Goal: Book appointment/travel/reservation

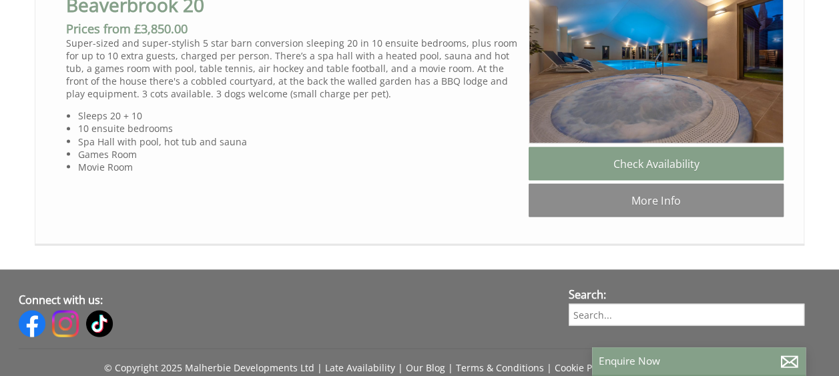
scroll to position [1134, 0]
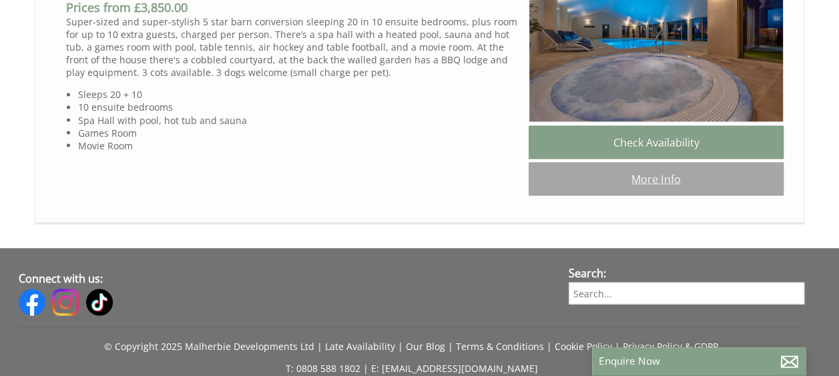
click at [618, 195] on link "More Info" at bounding box center [655, 178] width 255 height 33
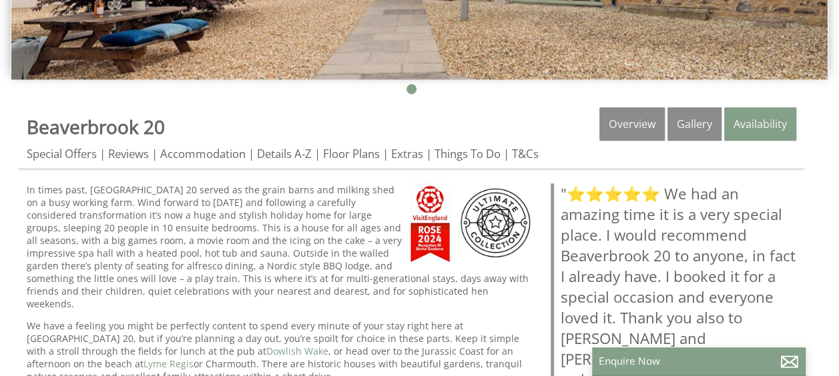
scroll to position [400, 0]
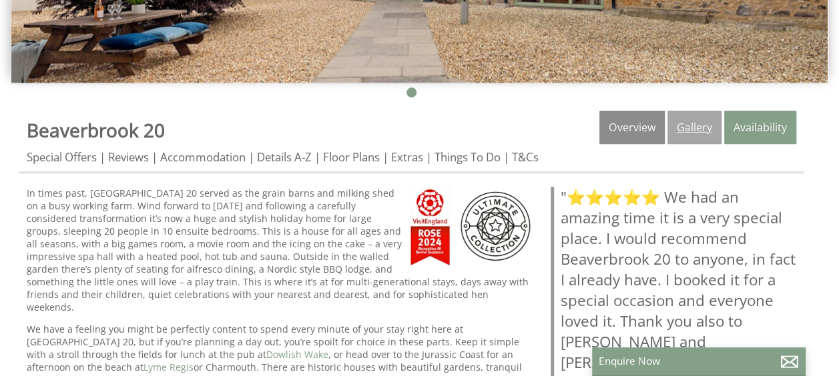
click at [676, 111] on link "Gallery" at bounding box center [694, 127] width 54 height 33
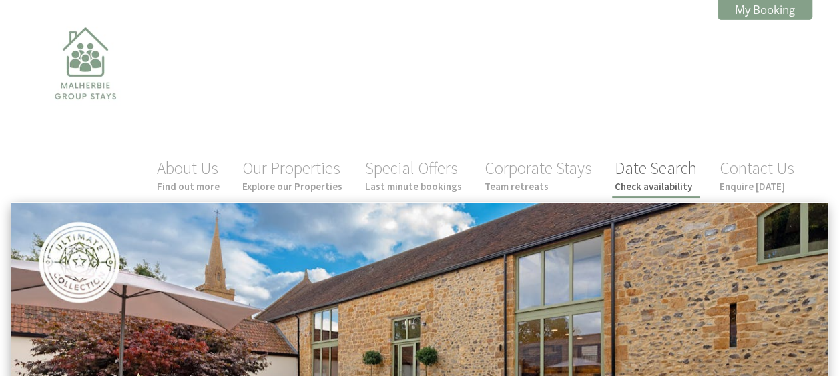
click at [666, 180] on small "Check availability" at bounding box center [655, 186] width 82 height 13
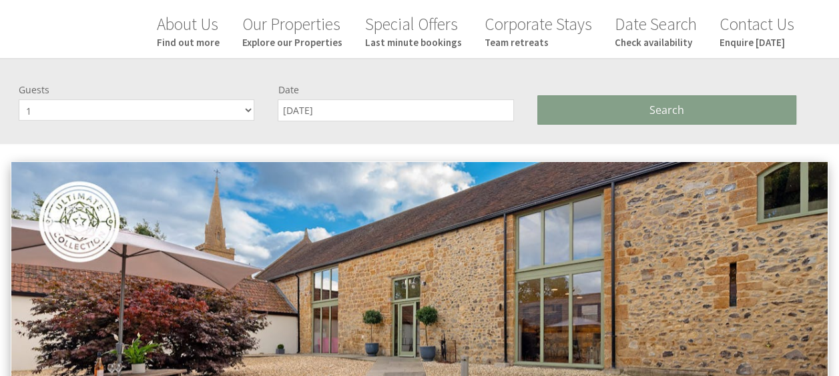
scroll to position [153, 0]
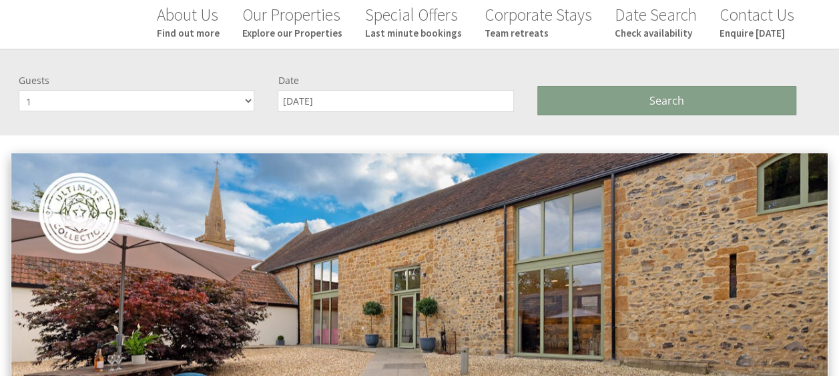
click at [223, 90] on select "1 2 3 4 5 6 7 8 9 10 11 12 13 14 15 16 17 18 19 20 21 22 23 24 25 26 27 28 29 30" at bounding box center [136, 100] width 235 height 21
select select "30"
click at [19, 90] on select "1 2 3 4 5 6 7 8 9 10 11 12 13 14 15 16 17 18 19 20 21 22 23 24 25 26 27 28 29 30" at bounding box center [136, 100] width 235 height 21
click at [346, 90] on input "[DATE]" at bounding box center [395, 101] width 235 height 22
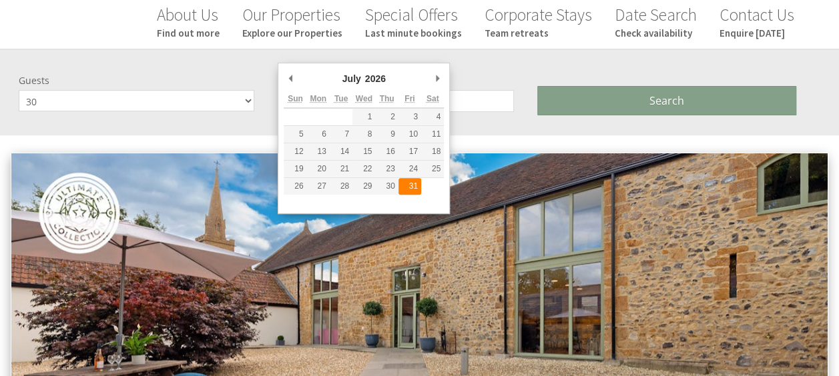
type input "[DATE]"
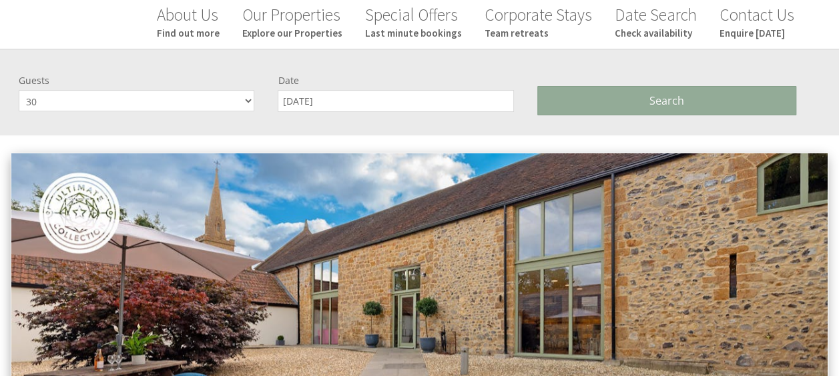
click at [564, 86] on button "Search" at bounding box center [666, 100] width 259 height 29
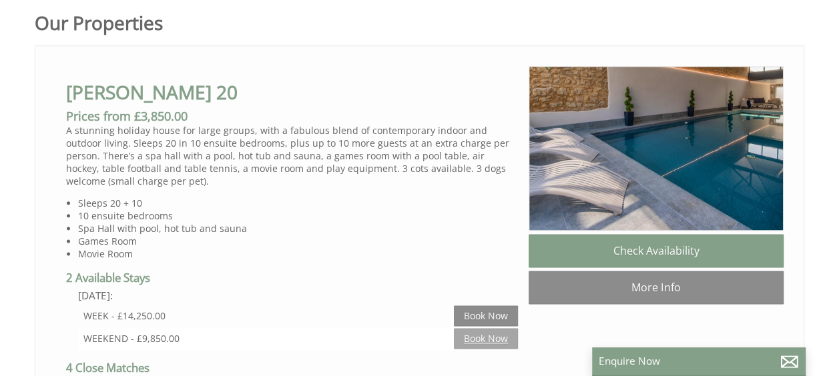
scroll to position [734, 0]
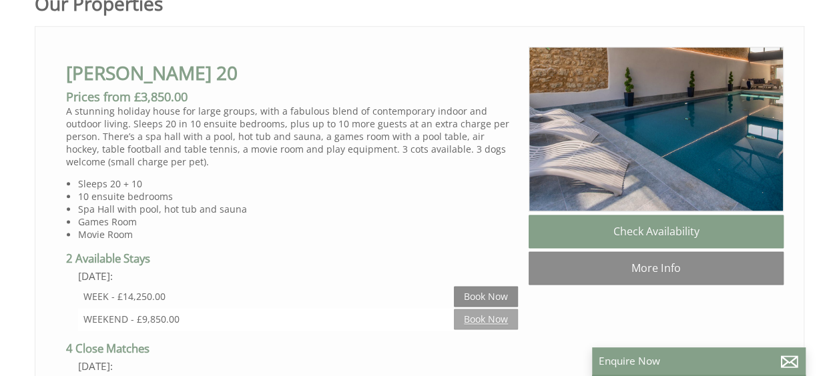
click at [494, 309] on link "Book Now" at bounding box center [486, 319] width 64 height 21
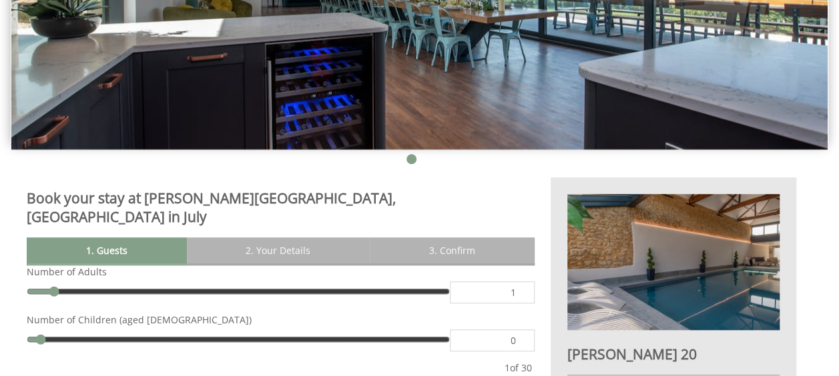
scroll to position [400, 0]
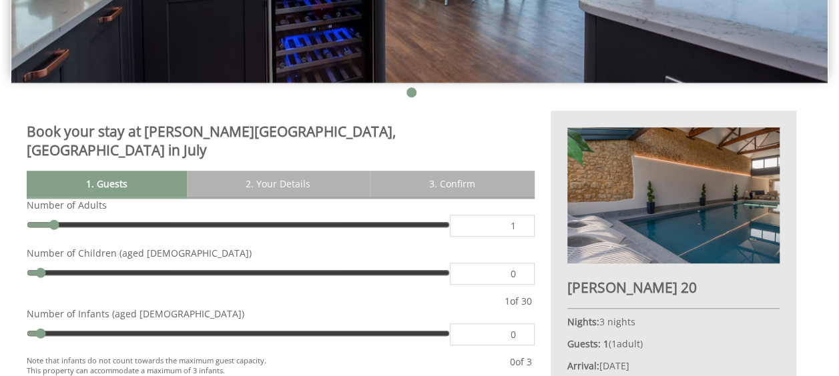
drag, startPoint x: 512, startPoint y: 156, endPoint x: 521, endPoint y: 154, distance: 9.6
click at [521, 215] on input "1" at bounding box center [492, 226] width 85 height 22
type input "25"
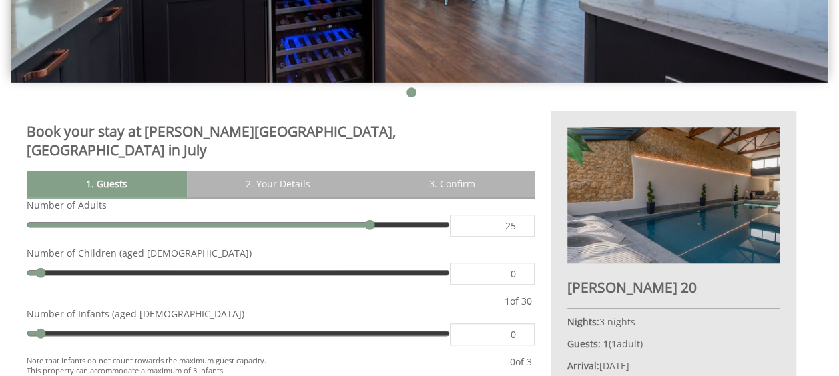
click at [512, 247] on div "Number of Children (aged [DEMOGRAPHIC_DATA]) 0" at bounding box center [281, 266] width 508 height 38
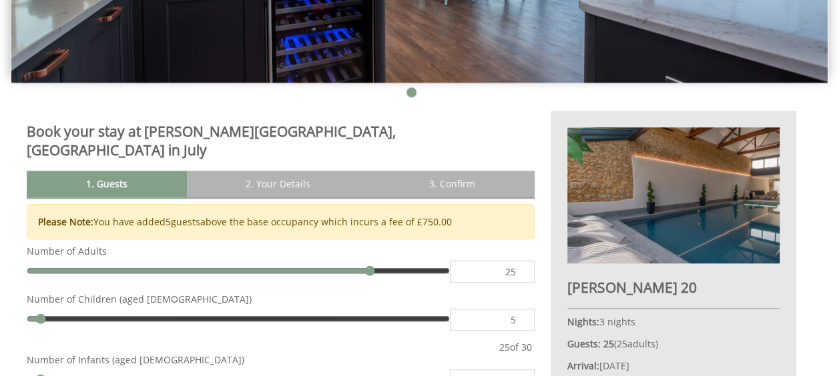
type input "5"
drag, startPoint x: 503, startPoint y: 312, endPoint x: 516, endPoint y: 308, distance: 13.8
click at [516, 370] on input "0" at bounding box center [492, 381] width 85 height 22
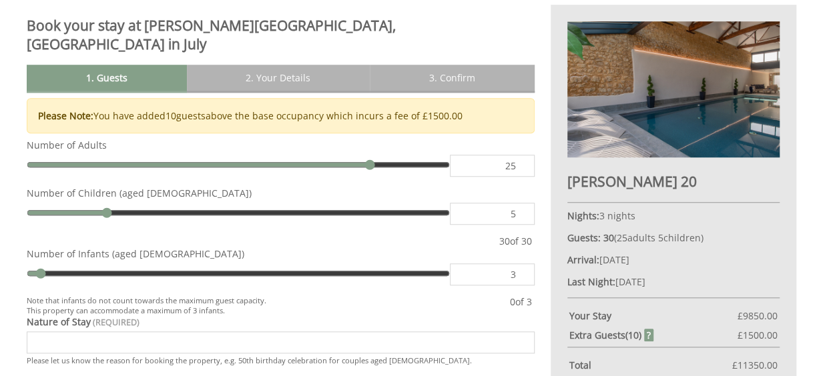
scroll to position [534, 0]
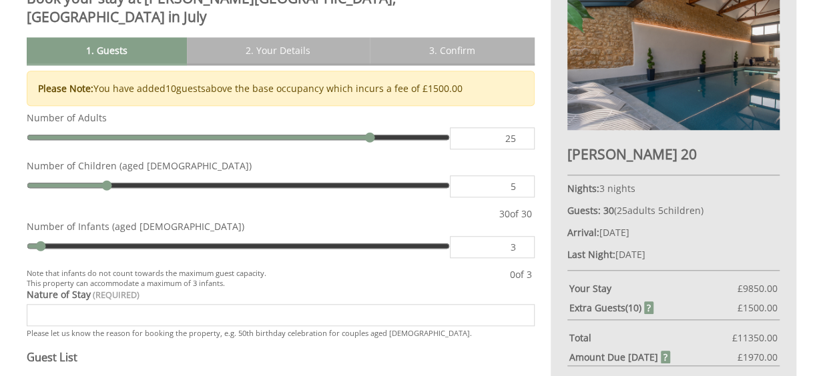
type input "3"
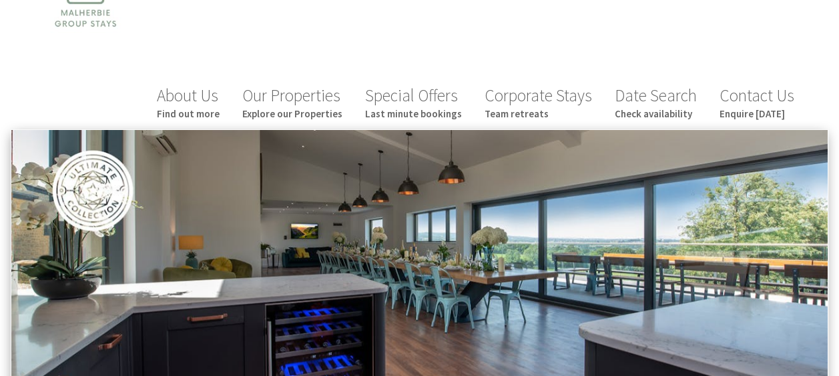
scroll to position [67, 0]
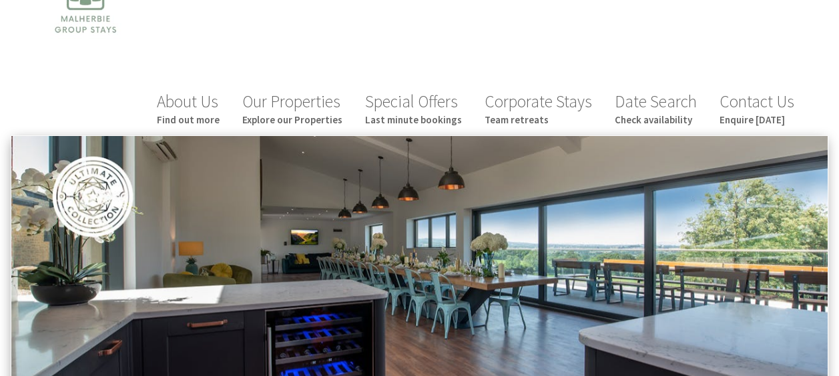
click at [374, 160] on img at bounding box center [419, 276] width 816 height 280
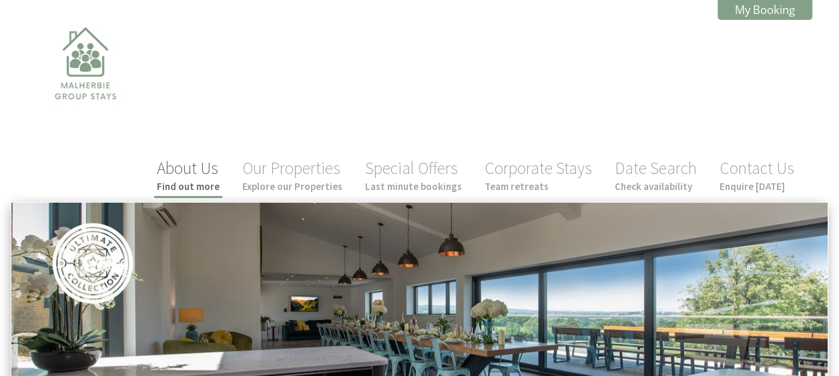
click at [199, 157] on link "About Us Find out more" at bounding box center [188, 174] width 63 height 35
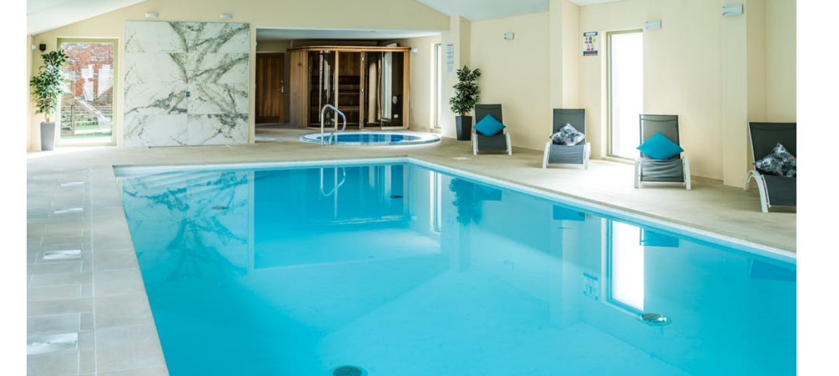
scroll to position [843, 0]
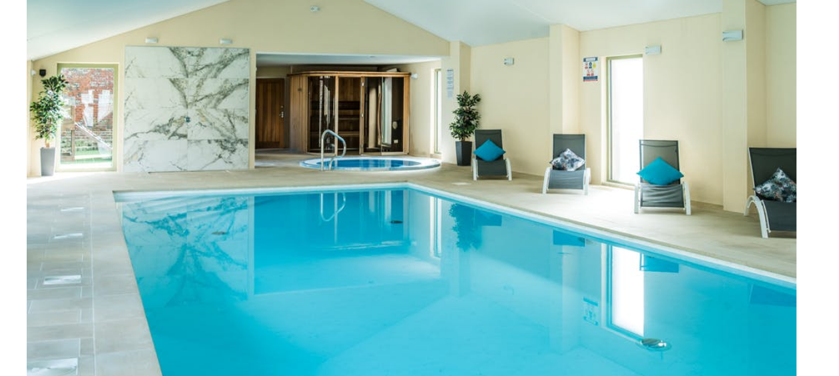
click at [418, 115] on img at bounding box center [411, 163] width 769 height 513
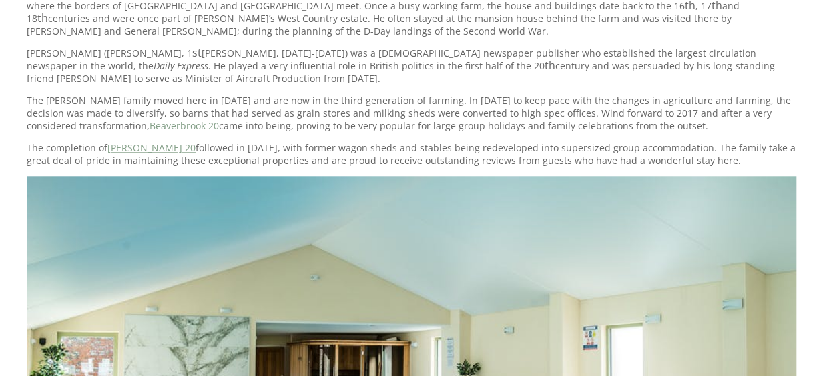
scroll to position [576, 0]
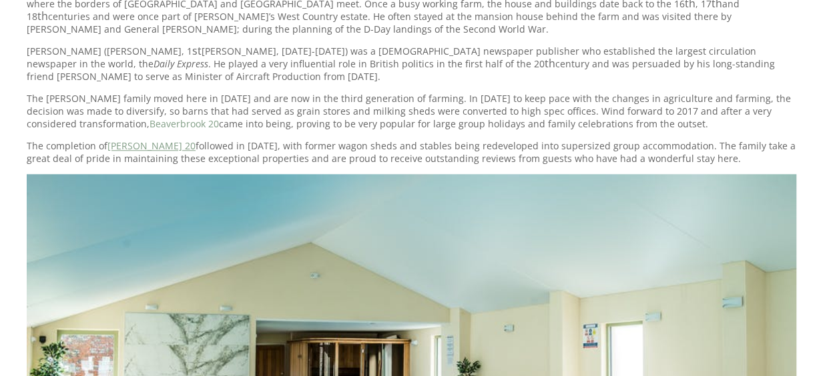
click at [152, 139] on link "[PERSON_NAME] 20" at bounding box center [151, 145] width 88 height 13
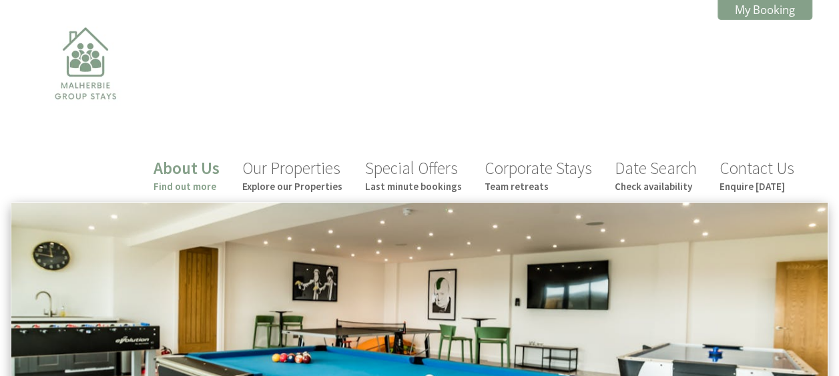
scroll to position [576, 0]
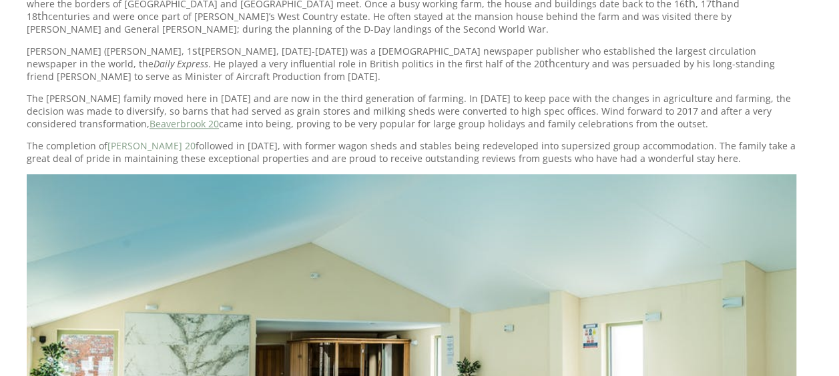
click at [149, 117] on link "Beaverbrook 20" at bounding box center [183, 123] width 69 height 13
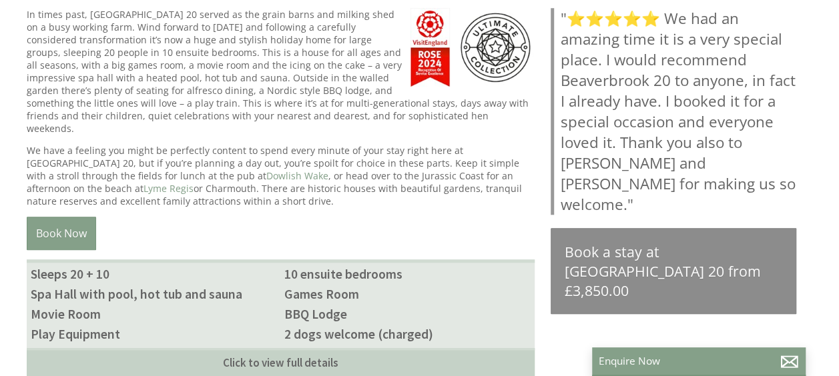
scroll to position [600, 0]
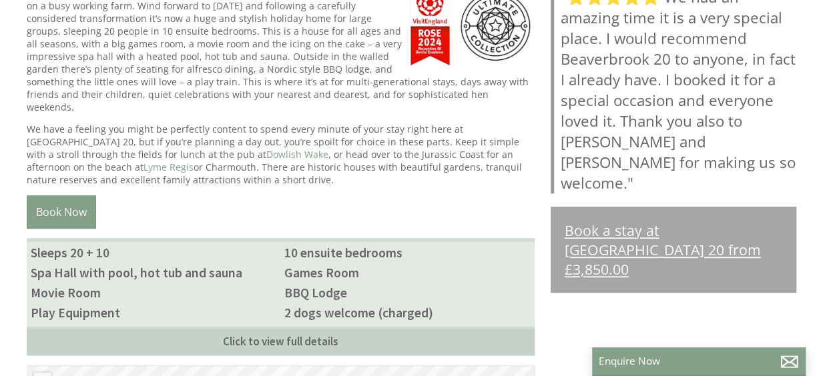
click at [644, 207] on link "Book a stay at [GEOGRAPHIC_DATA] 20 from £3,850.00" at bounding box center [673, 250] width 246 height 86
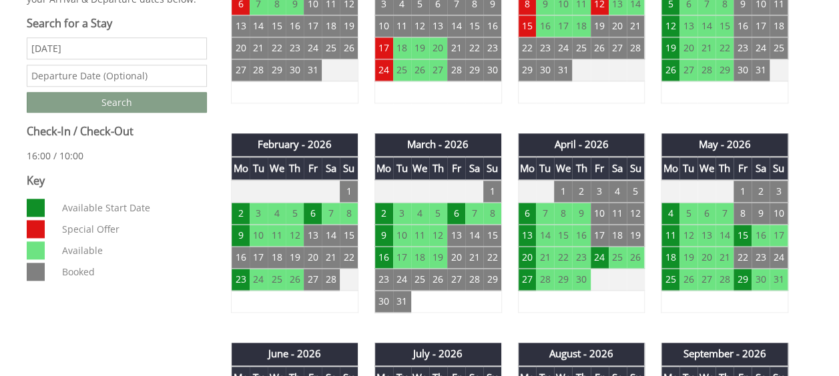
scroll to position [667, 0]
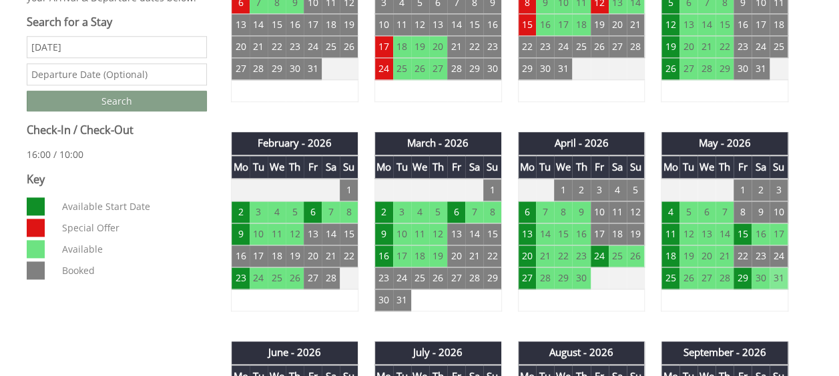
click at [777, 268] on td "31" at bounding box center [778, 279] width 18 height 22
click at [744, 268] on td "29" at bounding box center [742, 279] width 18 height 22
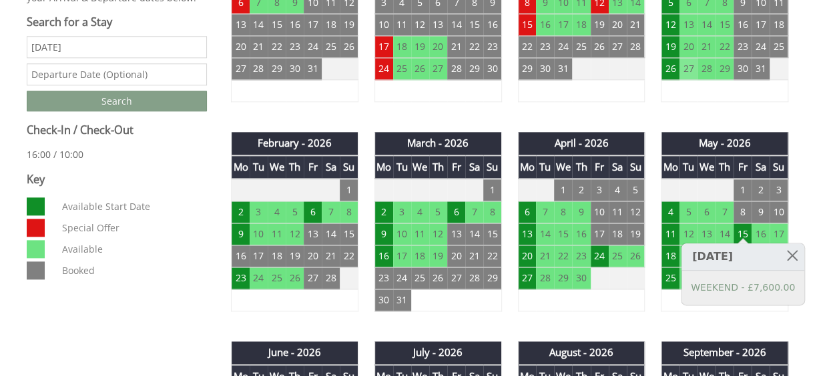
click at [683, 58] on td "27" at bounding box center [688, 69] width 18 height 22
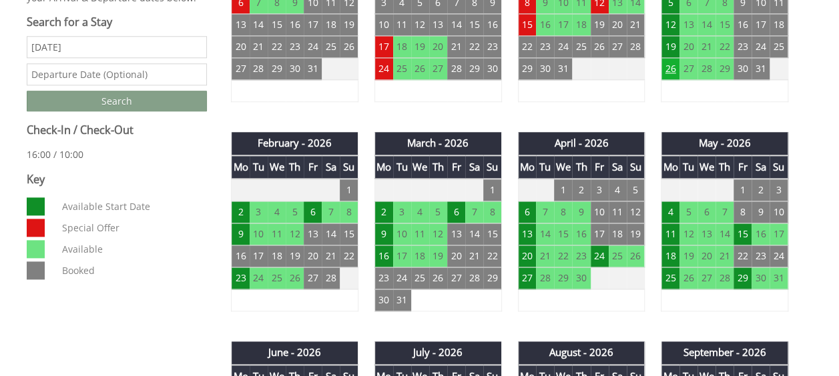
click at [671, 58] on td "26" at bounding box center [670, 69] width 18 height 22
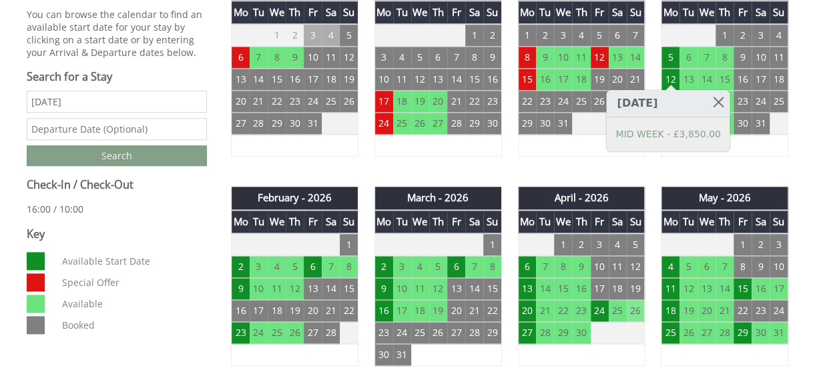
scroll to position [467, 0]
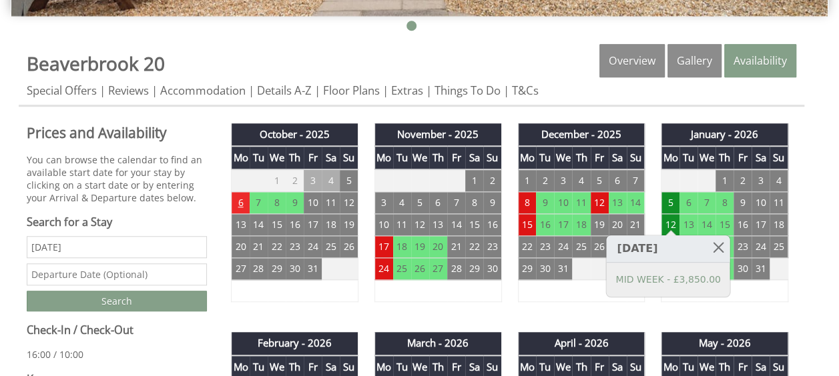
click at [240, 192] on td "6" at bounding box center [240, 203] width 18 height 22
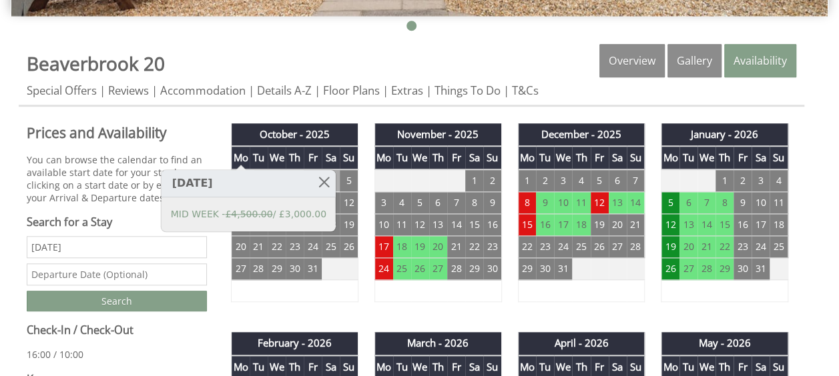
click at [258, 192] on td "7" at bounding box center [259, 203] width 18 height 22
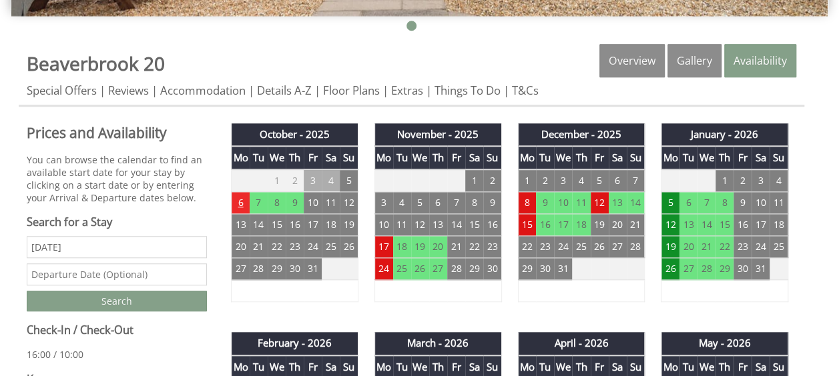
click at [241, 192] on td "6" at bounding box center [240, 203] width 18 height 22
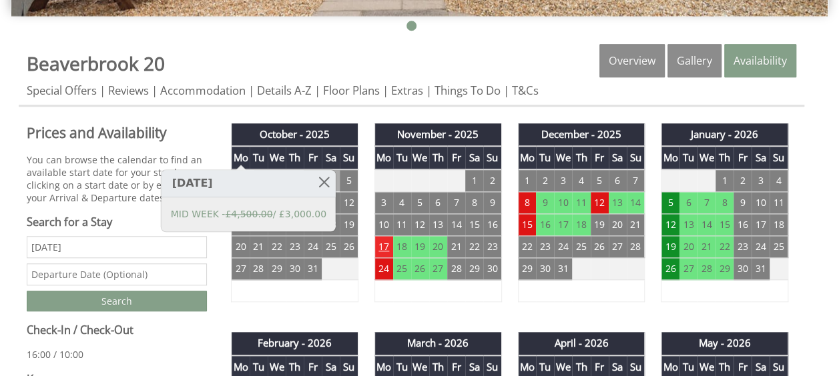
click at [380, 236] on td "17" at bounding box center [383, 247] width 18 height 22
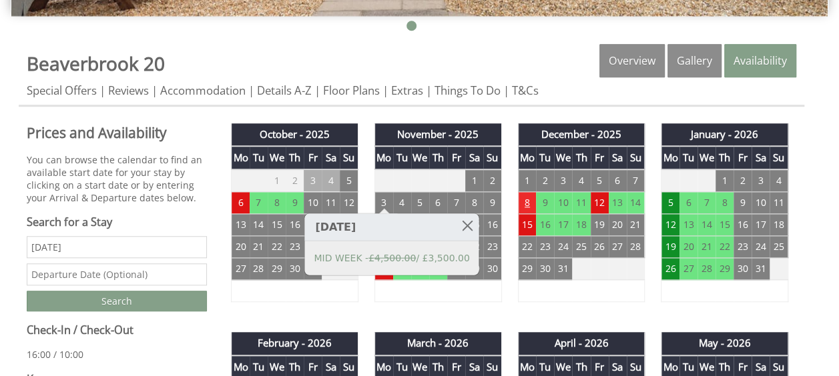
click at [526, 192] on td "8" at bounding box center [527, 203] width 18 height 22
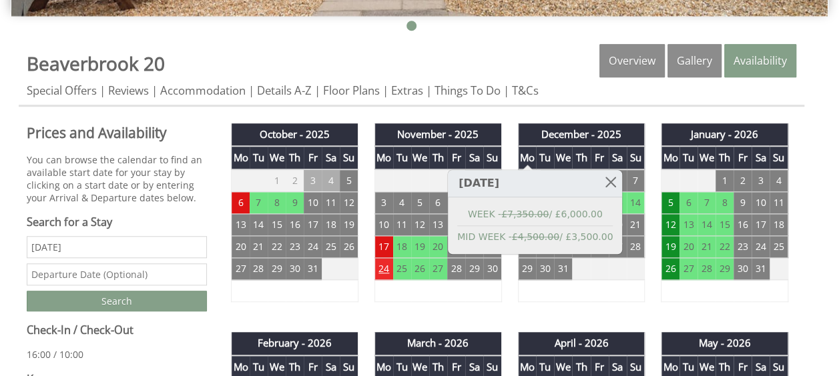
click at [382, 258] on td "24" at bounding box center [383, 269] width 18 height 22
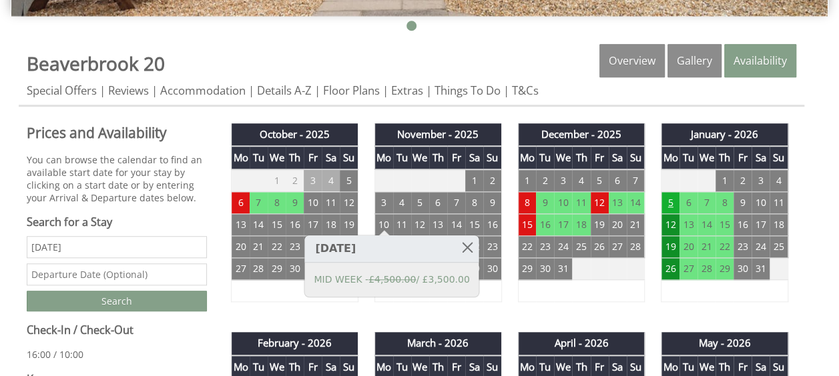
click at [671, 192] on td "5" at bounding box center [670, 203] width 18 height 22
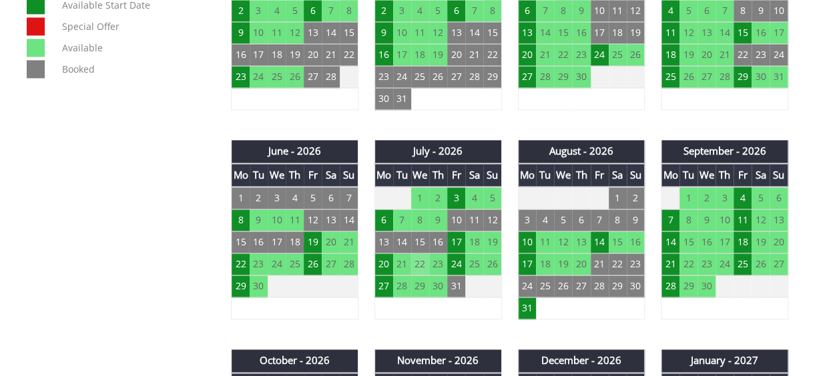
scroll to position [867, 0]
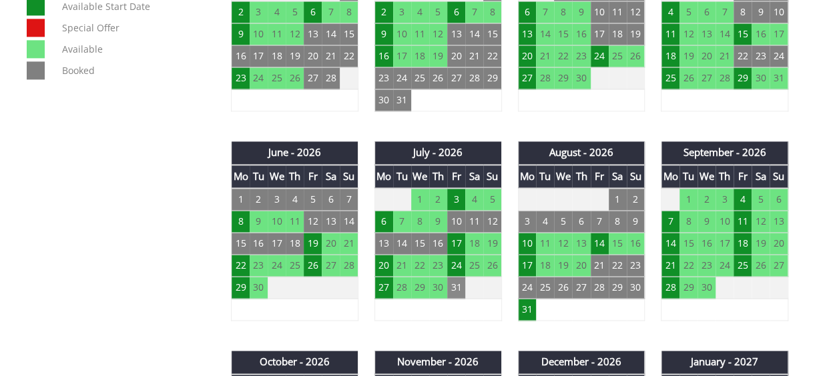
click at [456, 277] on td "31" at bounding box center [456, 288] width 18 height 22
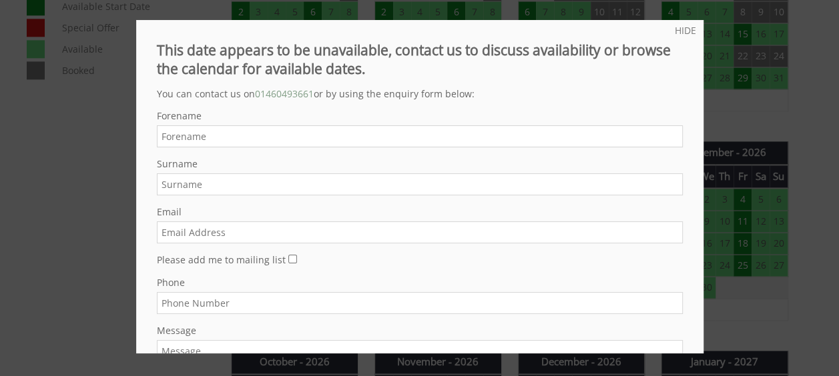
click at [665, 37] on div "HIDE This date appears to be unavailable, contact us to discuss availability or…" at bounding box center [419, 187] width 567 height 334
click at [674, 35] on link "HIDE" at bounding box center [684, 30] width 21 height 13
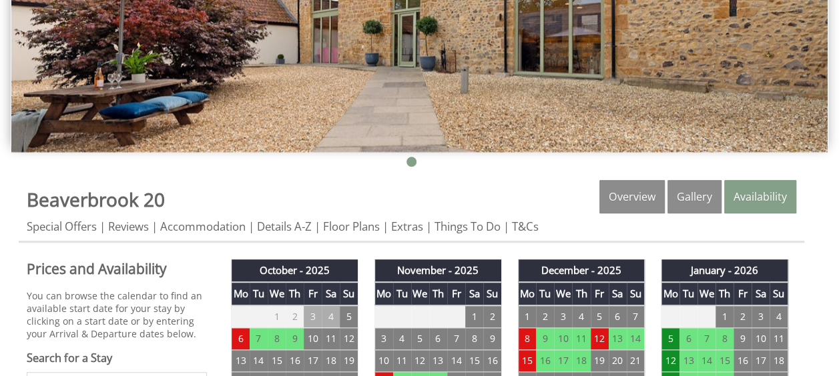
scroll to position [133, 0]
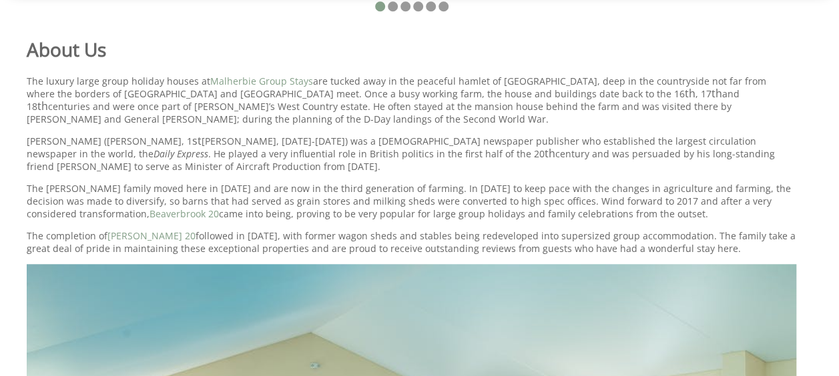
scroll to position [443, 0]
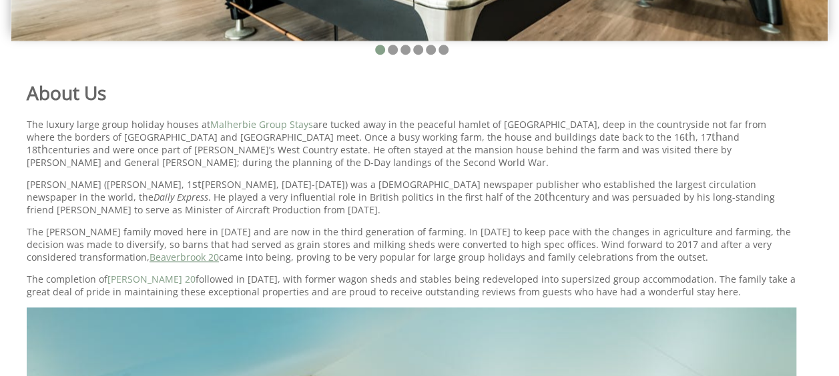
click at [149, 251] on link "Beaverbrook 20" at bounding box center [183, 257] width 69 height 13
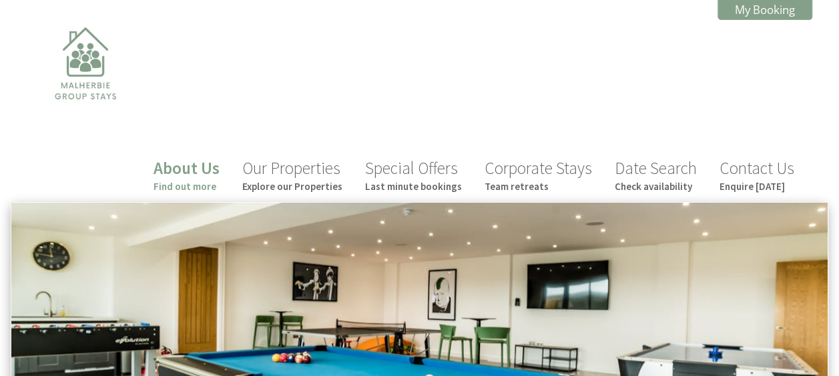
scroll to position [443, 0]
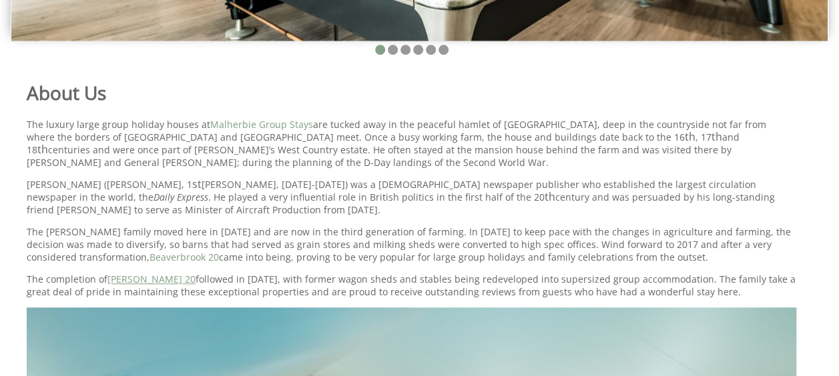
click at [128, 273] on link "[PERSON_NAME] 20" at bounding box center [151, 279] width 88 height 13
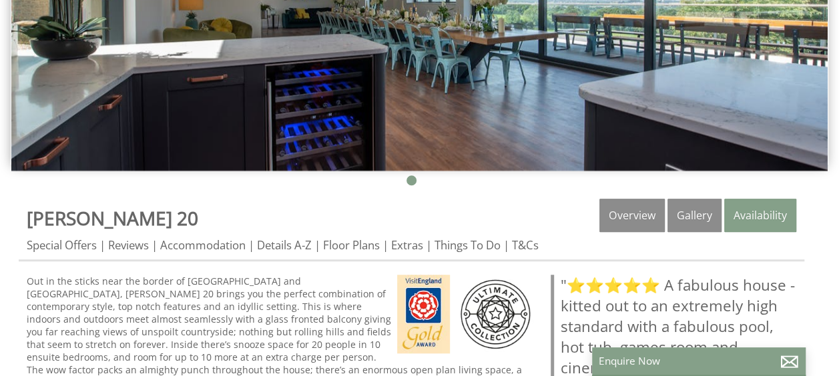
scroll to position [334, 0]
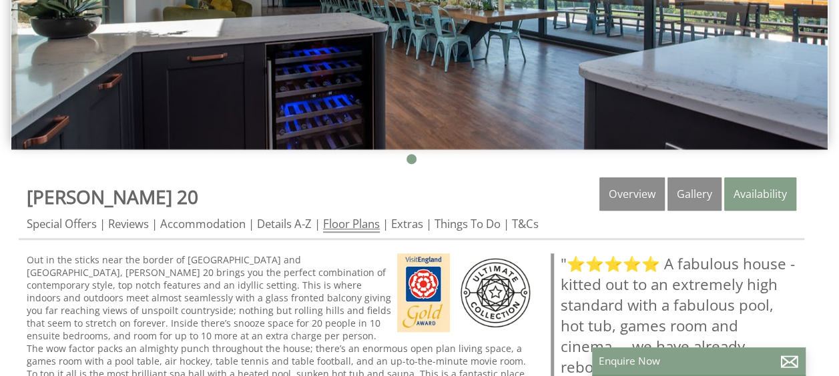
click at [340, 216] on link "Floor Plans" at bounding box center [351, 224] width 57 height 17
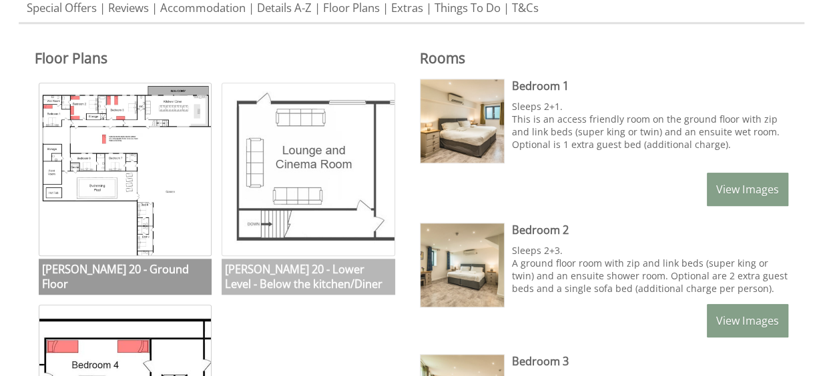
scroll to position [334, 0]
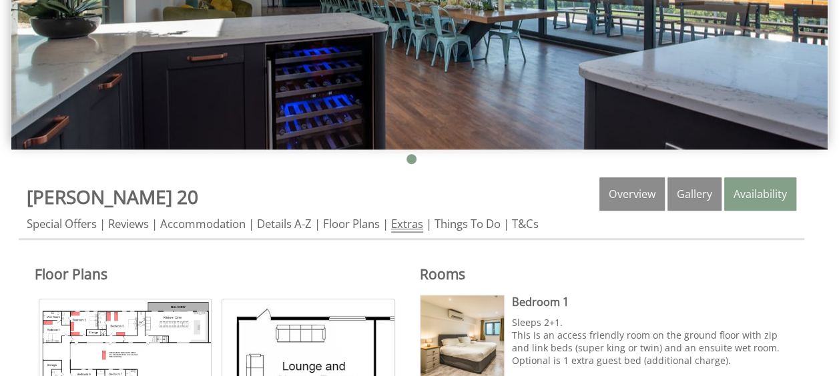
click at [422, 216] on link "Extras" at bounding box center [407, 224] width 32 height 17
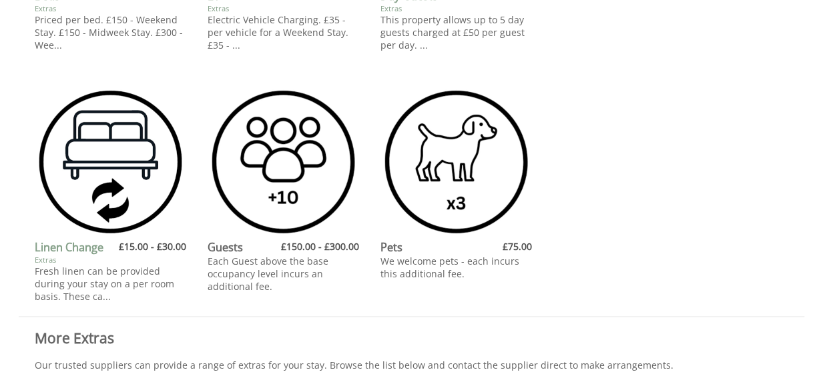
scroll to position [600, 0]
